Goal: Obtain resource: Download file/media

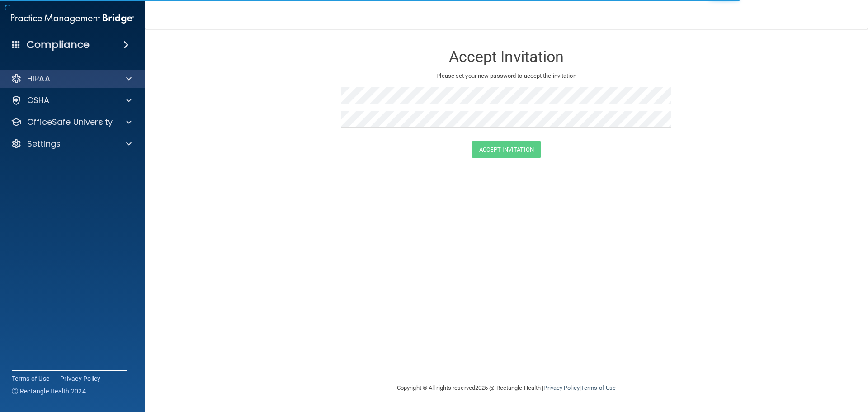
click at [89, 85] on div "HIPAA" at bounding box center [72, 79] width 145 height 18
click at [108, 83] on div "HIPAA" at bounding box center [60, 78] width 112 height 11
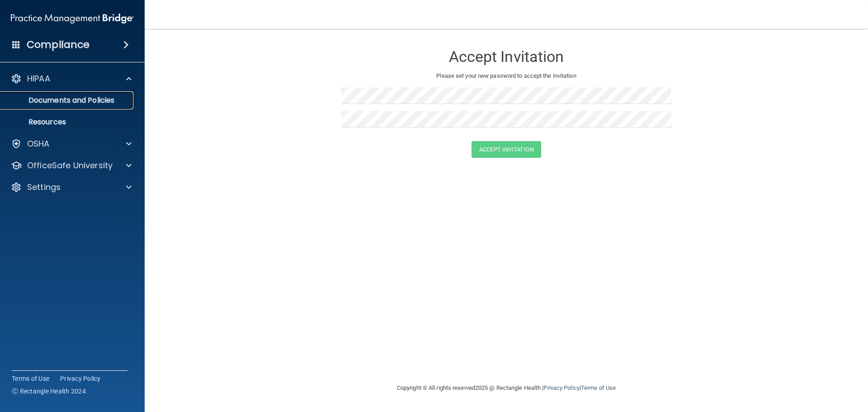
click at [98, 107] on link "Documents and Policies" at bounding box center [62, 100] width 142 height 18
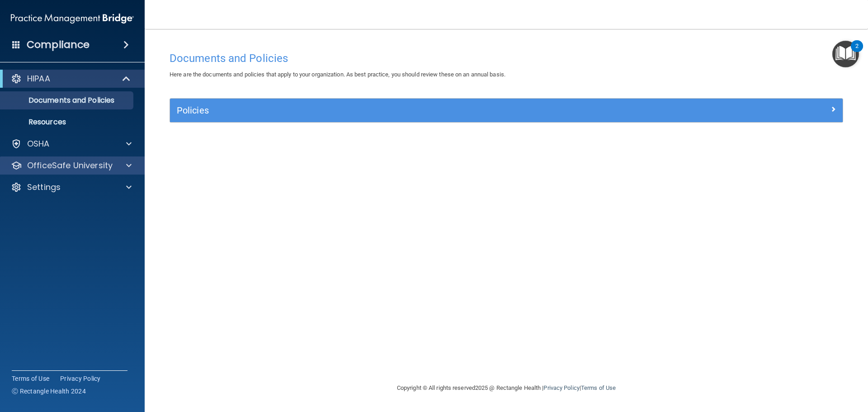
click at [80, 159] on div "OfficeSafe University" at bounding box center [72, 165] width 145 height 18
click at [113, 171] on div "OfficeSafe University" at bounding box center [72, 165] width 145 height 18
click at [129, 165] on span at bounding box center [128, 165] width 5 height 11
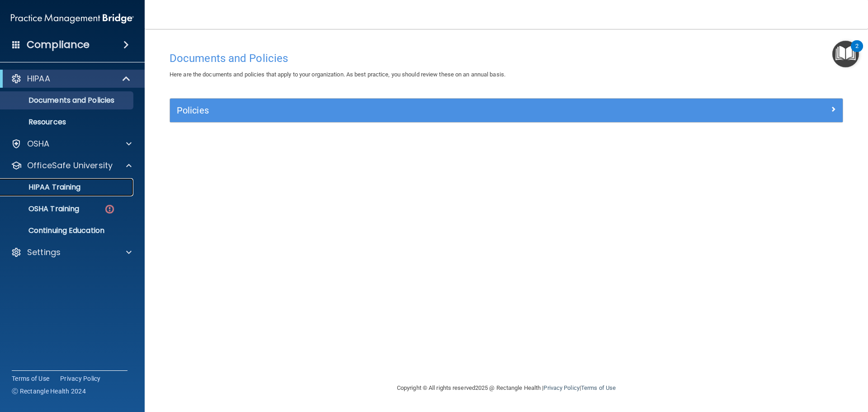
click at [82, 188] on div "HIPAA Training" at bounding box center [67, 187] width 123 height 9
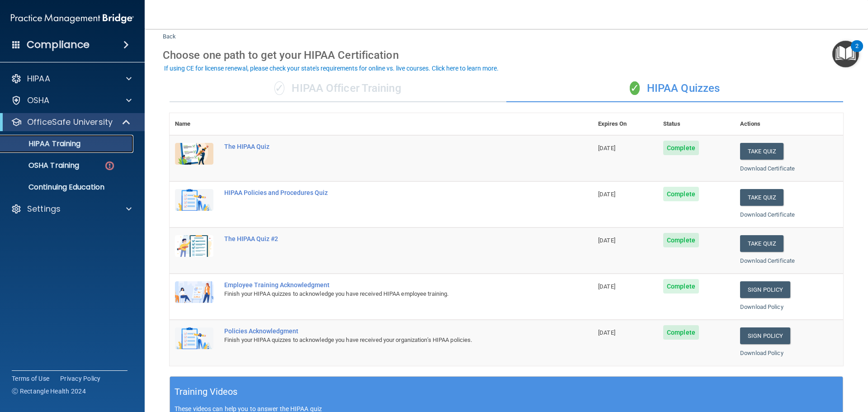
scroll to position [45, 0]
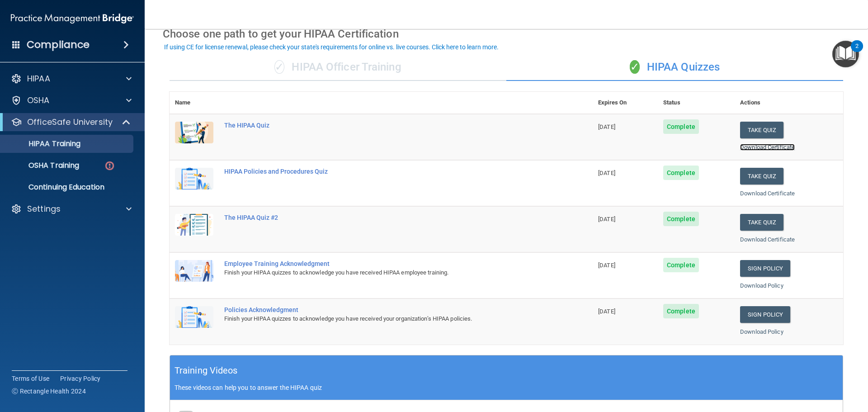
click at [764, 147] on link "Download Certificate" at bounding box center [767, 147] width 55 height 7
click at [762, 193] on link "Download Certificate" at bounding box center [767, 193] width 55 height 7
click at [788, 239] on link "Download Certificate" at bounding box center [767, 239] width 55 height 7
